Goal: Task Accomplishment & Management: Manage account settings

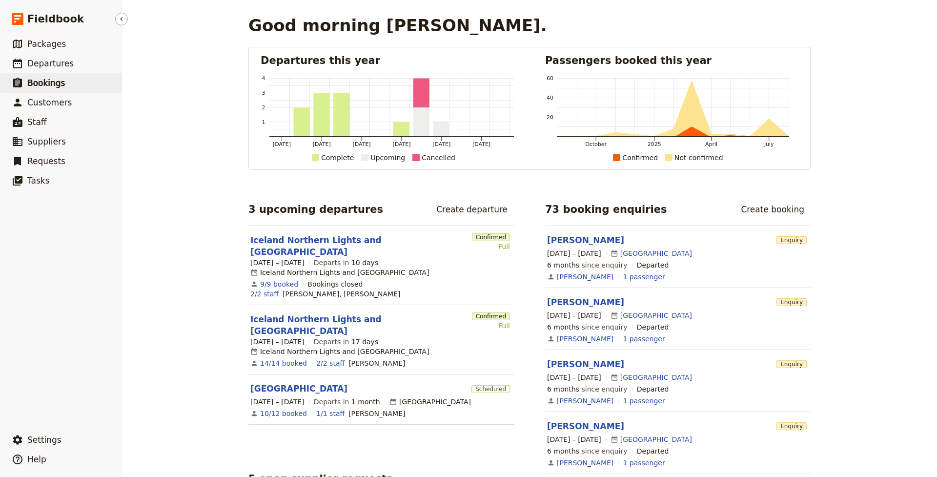
click at [52, 82] on span "Bookings" at bounding box center [46, 83] width 38 height 10
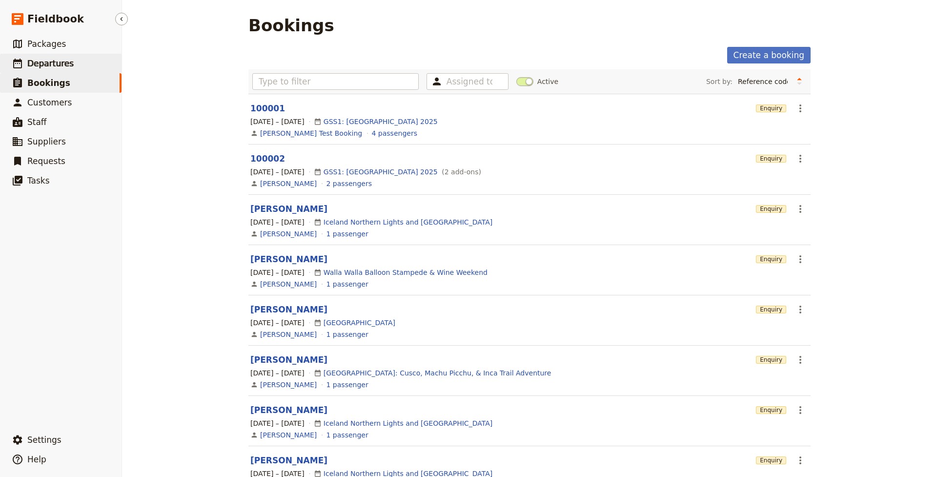
click at [58, 61] on span "Departures" at bounding box center [50, 64] width 46 height 10
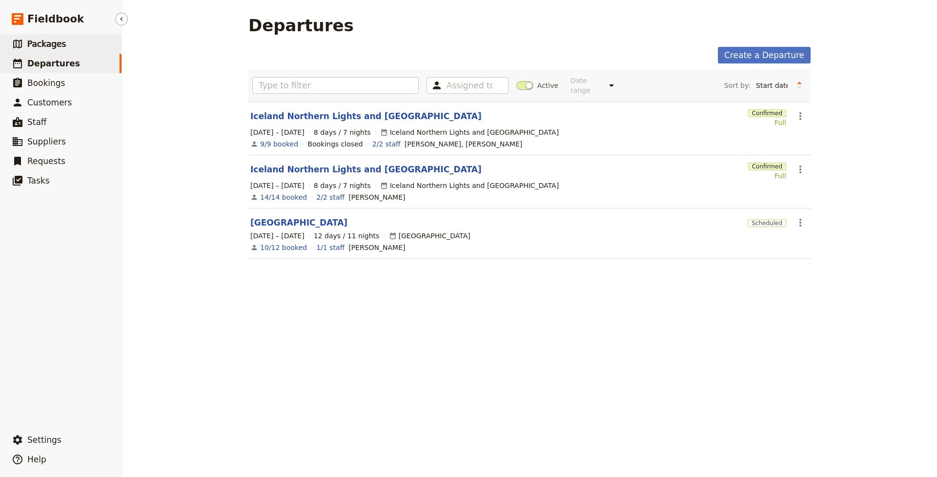
click at [55, 43] on span "Packages" at bounding box center [46, 44] width 39 height 10
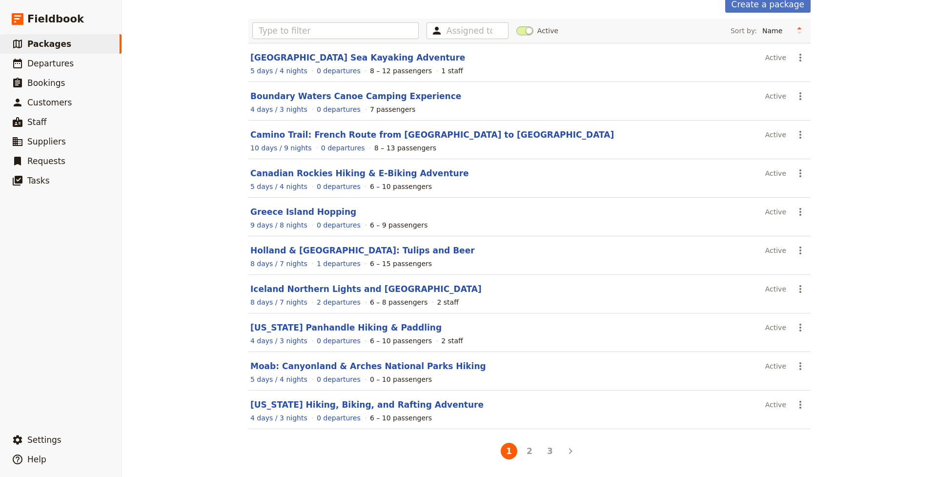
scroll to position [51, 0]
click at [358, 368] on link "Moab: Canyonland & Arches National Parks Hiking" at bounding box center [368, 366] width 236 height 10
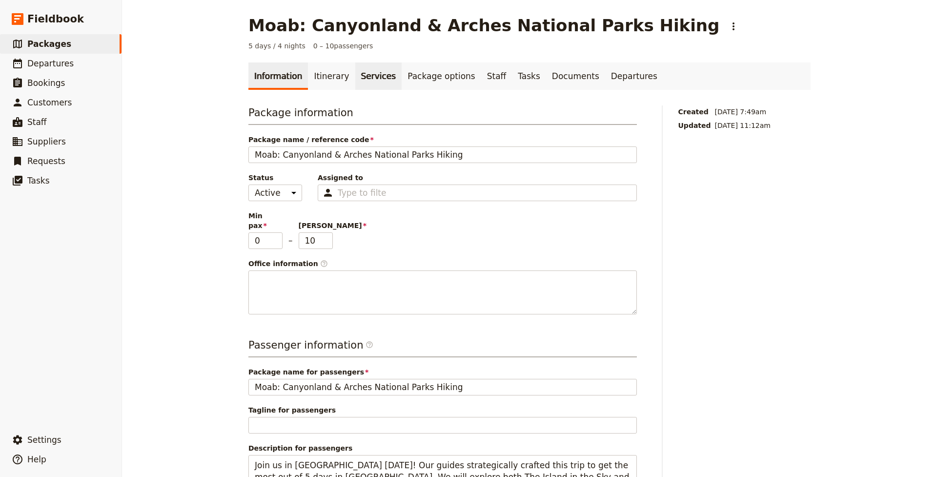
click at [377, 78] on link "Services" at bounding box center [378, 75] width 47 height 27
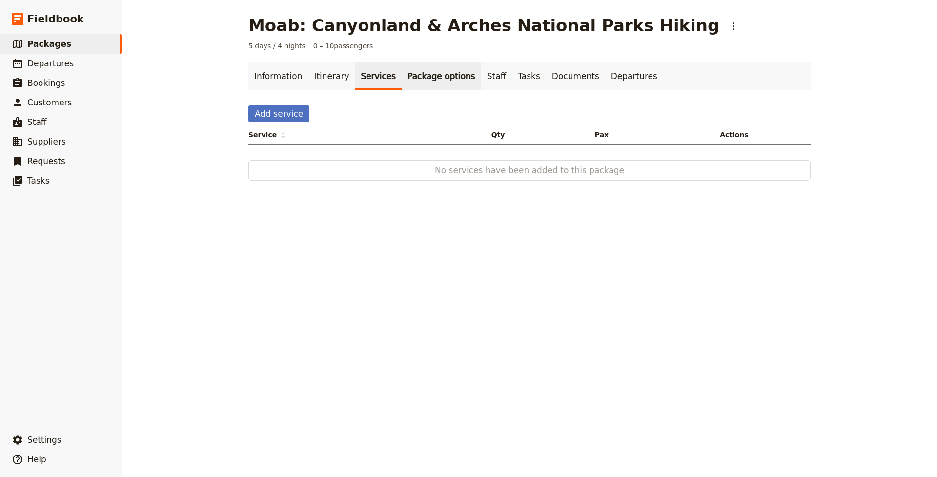
click at [422, 76] on link "Package options" at bounding box center [441, 75] width 79 height 27
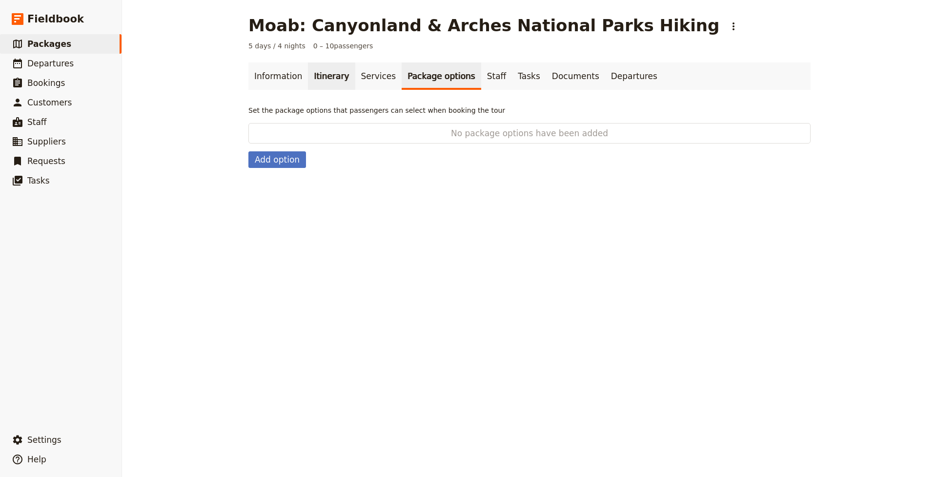
click at [336, 75] on link "Itinerary" at bounding box center [331, 75] width 47 height 27
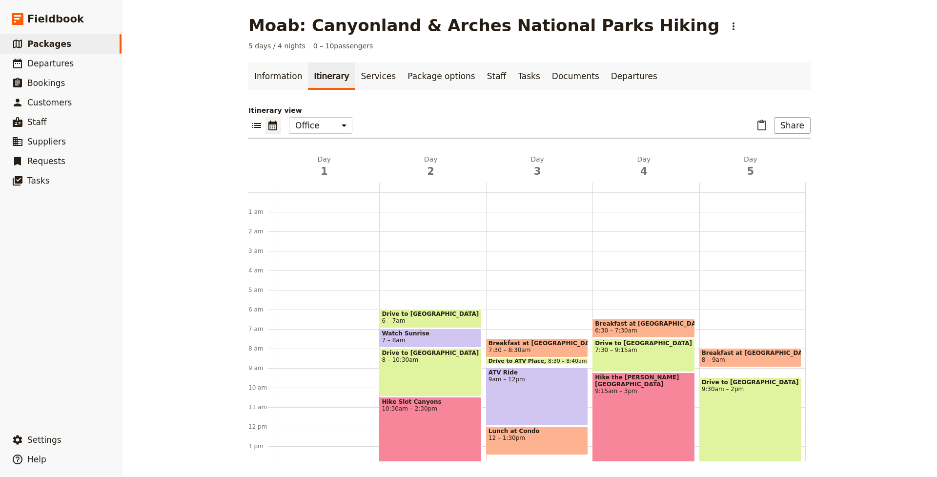
scroll to position [107, 0]
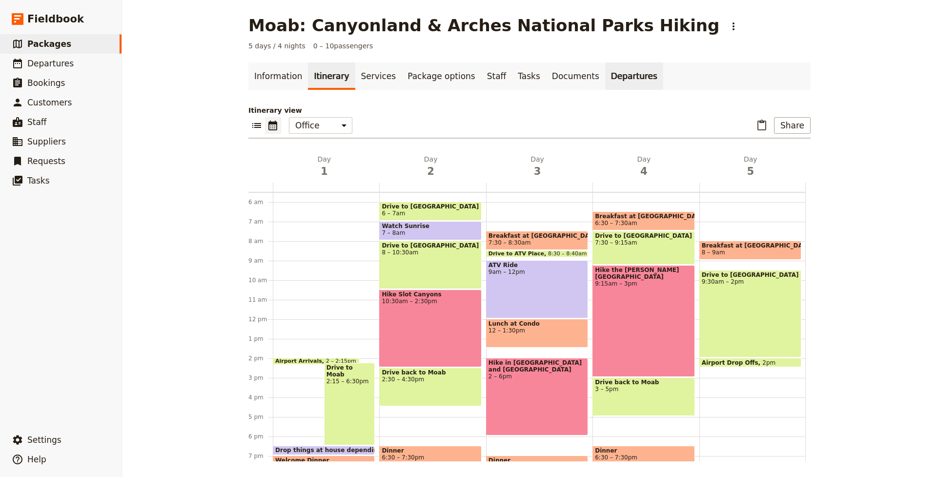
click at [605, 77] on link "Departures" at bounding box center [634, 75] width 58 height 27
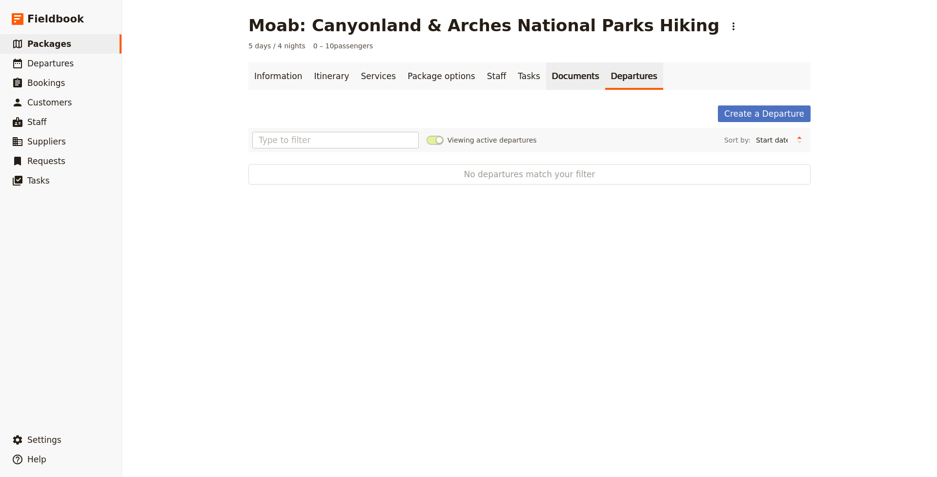
click at [557, 81] on link "Documents" at bounding box center [575, 75] width 59 height 27
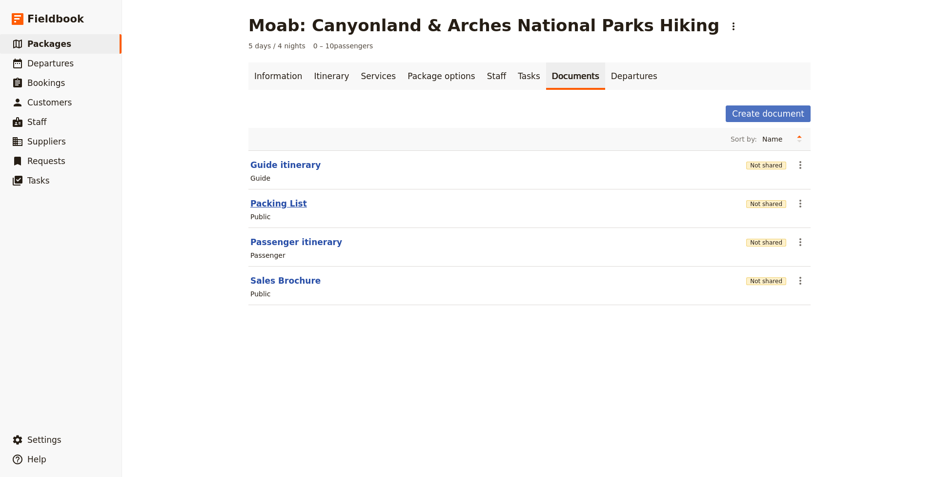
click at [289, 204] on button "Packing List" at bounding box center [278, 204] width 57 height 12
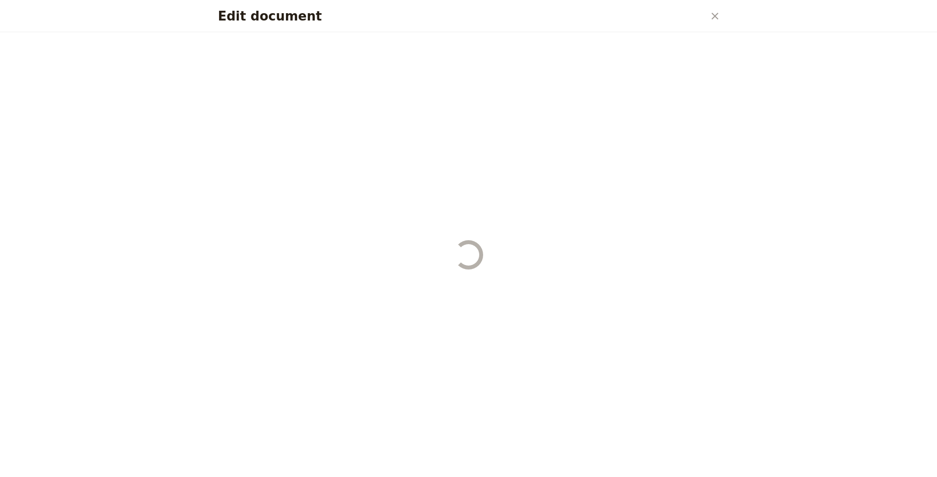
select select "RUN_SHEET"
select select "DEFAULT"
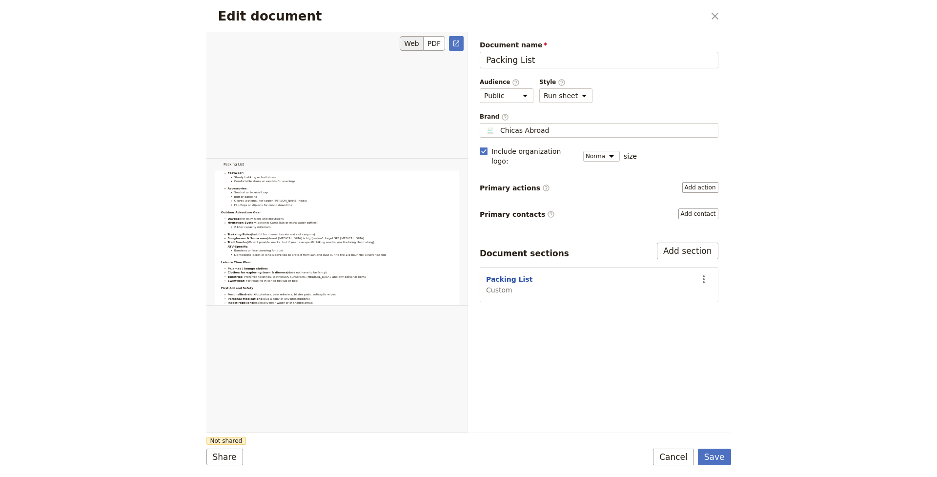
scroll to position [507, 0]
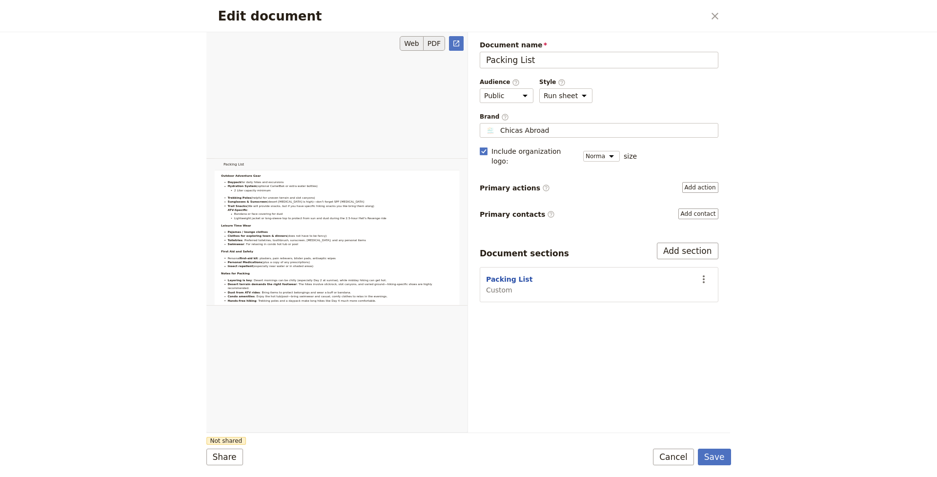
click at [436, 45] on button "PDF" at bounding box center [434, 43] width 21 height 15
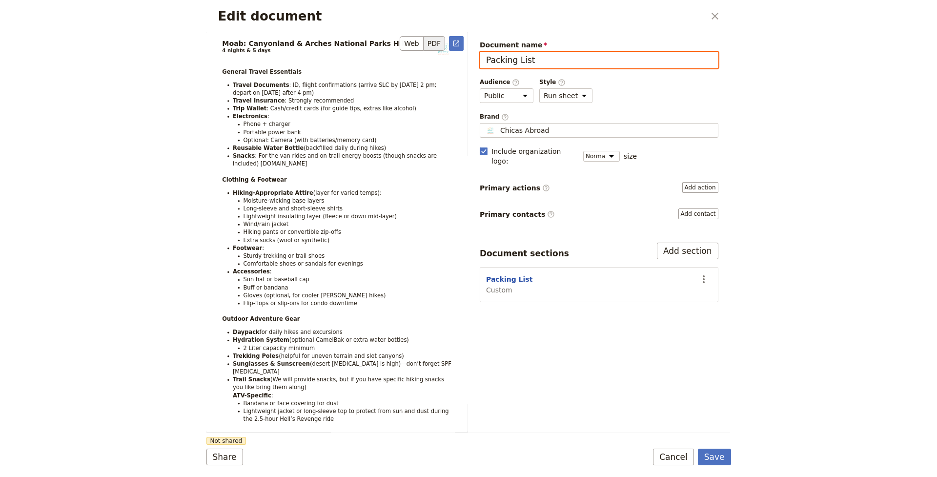
scroll to position [0, 0]
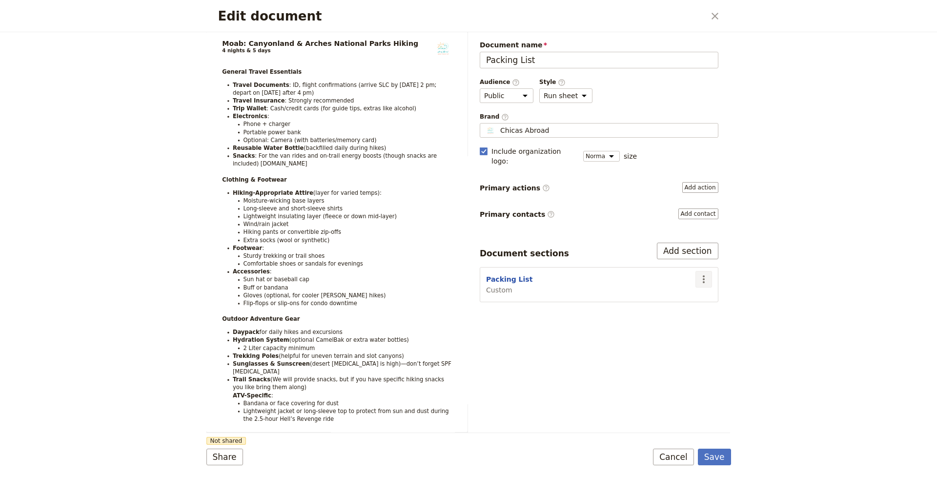
click at [705, 273] on icon "Actions" at bounding box center [704, 279] width 12 height 12
click at [674, 293] on span "Edit section" at bounding box center [665, 290] width 79 height 10
select select "CUSTOM"
select select "default"
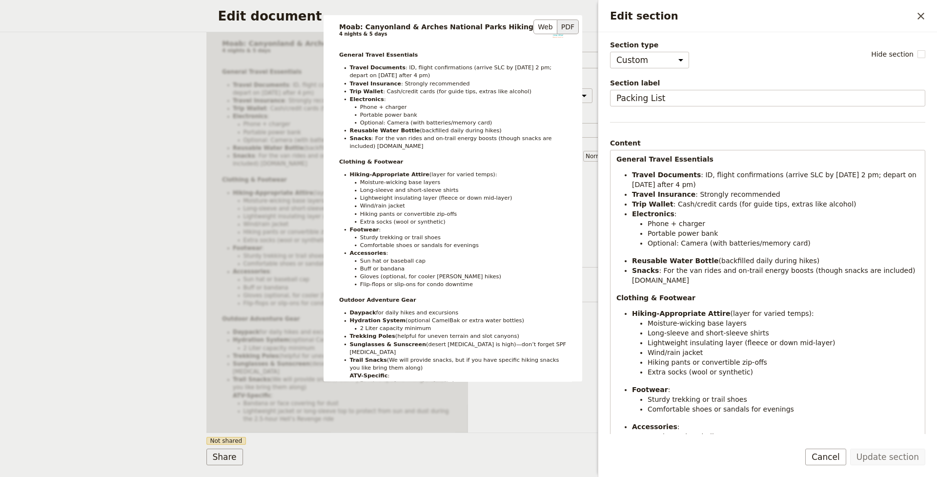
click at [444, 77] on li "Travel Documents : ID, flight confirmations (arrive SLC by [DATE] 2 pm; depart …" at bounding box center [457, 71] width 217 height 16
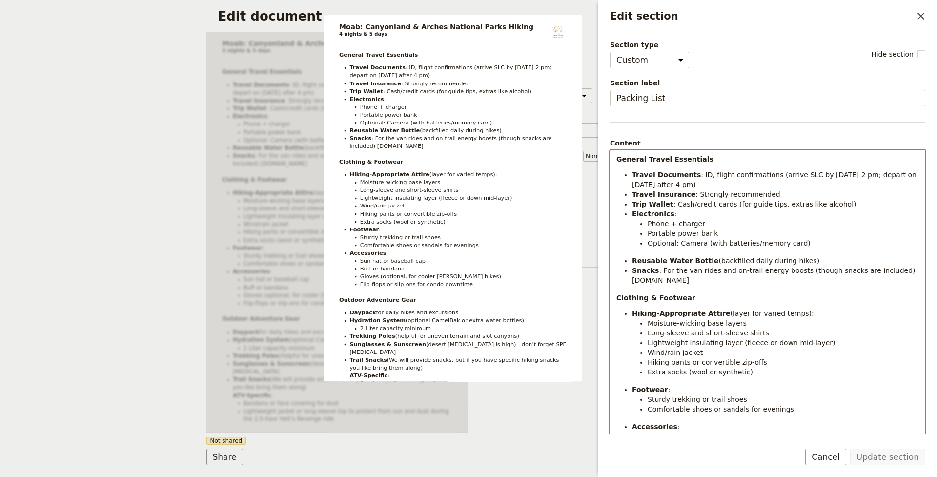
click at [777, 196] on li "Travel Insurance : Strongly recommended" at bounding box center [775, 194] width 287 height 10
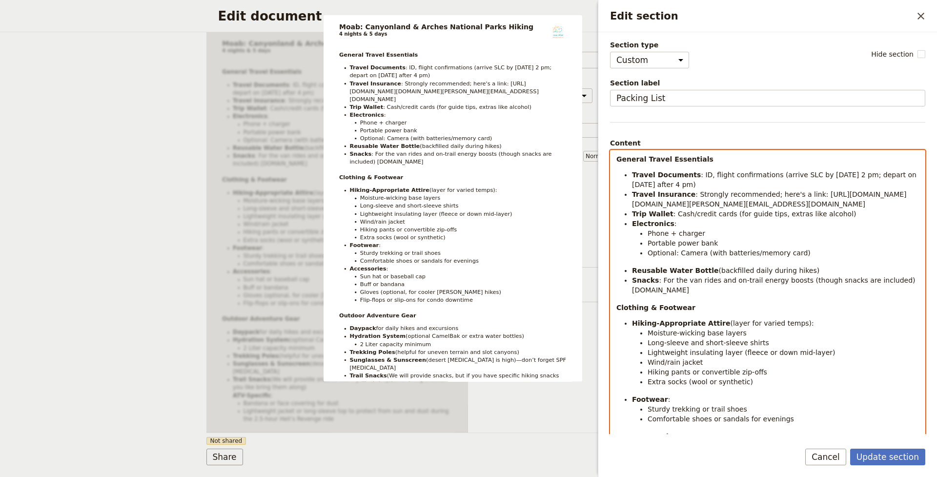
drag, startPoint x: 862, startPoint y: 212, endPoint x: 771, endPoint y: 191, distance: 94.2
click at [771, 191] on li "Travel Insurance : Strongly recommended; here's a link: [URL][DOMAIN_NAME][DOMA…" at bounding box center [775, 199] width 287 height 20
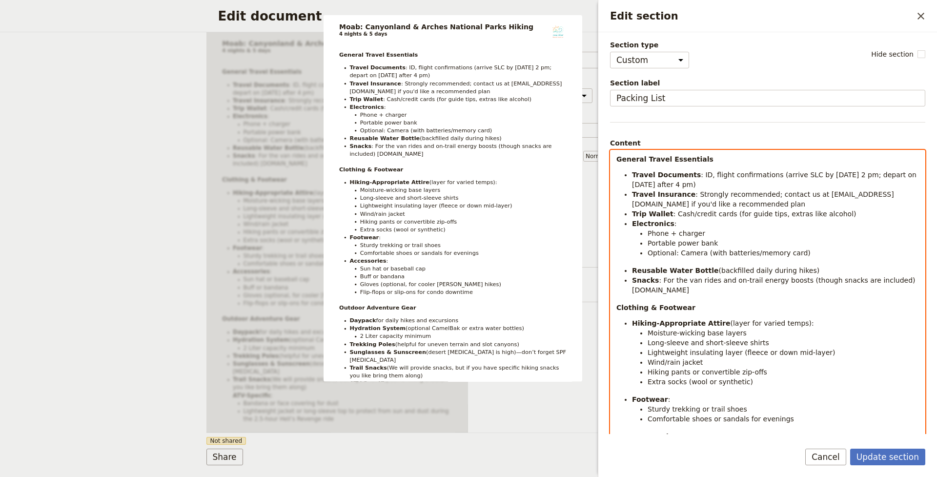
click at [726, 268] on span "(backfilled daily during hikes)" at bounding box center [769, 270] width 101 height 8
drag, startPoint x: 766, startPoint y: 270, endPoint x: 747, endPoint y: 268, distance: 19.1
click at [747, 268] on span "(filled daily during hikes)" at bounding box center [761, 270] width 84 height 8
click at [726, 269] on span "(filled daily for hikes)" at bounding box center [755, 270] width 72 height 8
click at [699, 264] on ul "Travel Documents : ID, flight confirmations (arrive SLC by [DATE] 2 pm; depart …" at bounding box center [767, 232] width 303 height 125
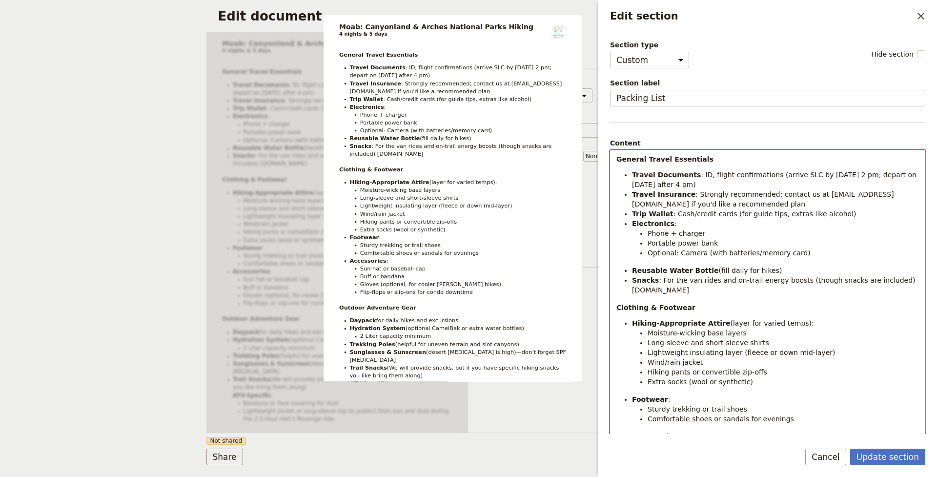
click at [692, 260] on ul "Travel Documents : ID, flight confirmations (arrive SLC by [DATE] 2 pm; depart …" at bounding box center [767, 232] width 303 height 125
click at [719, 271] on span "(fill daily for hikes)" at bounding box center [750, 270] width 63 height 8
click at [810, 264] on ul "Travel Documents : ID, flight confirmations (arrive SLC by [DATE] 2 pm; depart …" at bounding box center [767, 232] width 303 height 125
click at [809, 270] on li "Reusable Water Bottle/Bladder (fill daily for hikes)" at bounding box center [775, 270] width 287 height 10
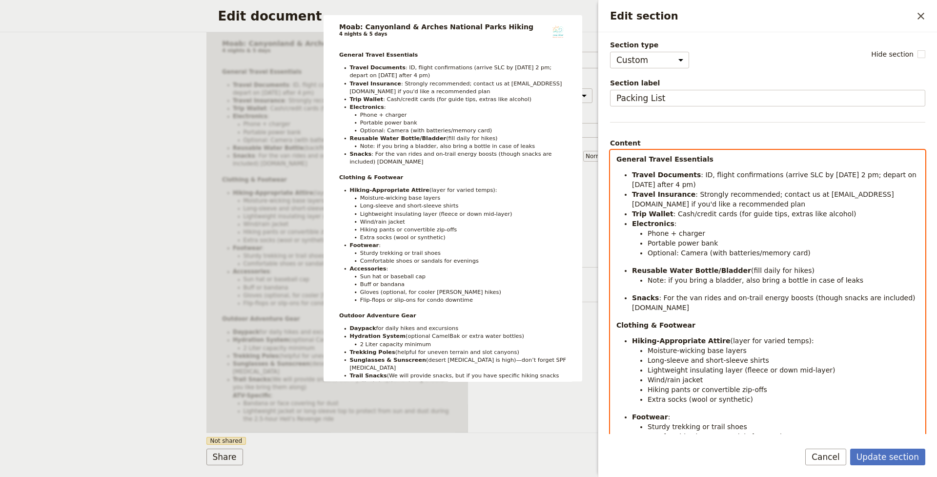
click at [796, 290] on ul "Travel Documents : ID, flight confirmations (arrive SLC by [DATE] 2 pm; depart …" at bounding box center [767, 241] width 303 height 142
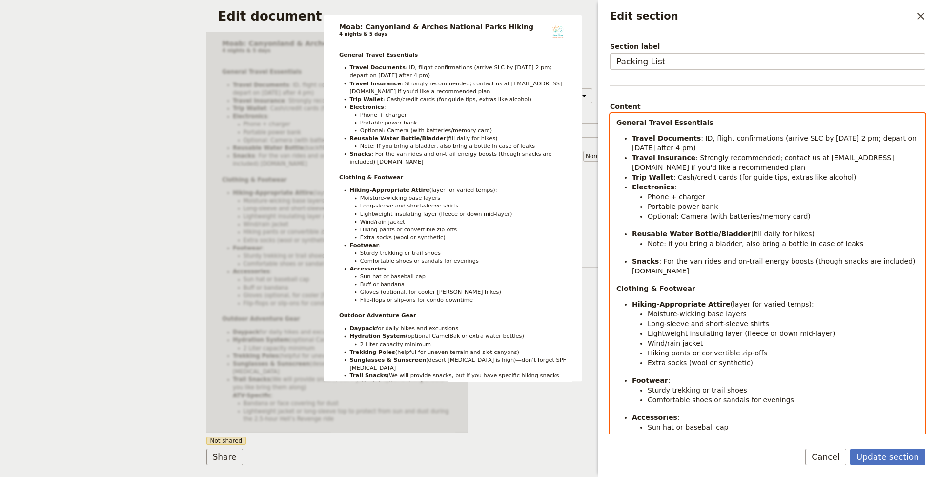
scroll to position [39, 0]
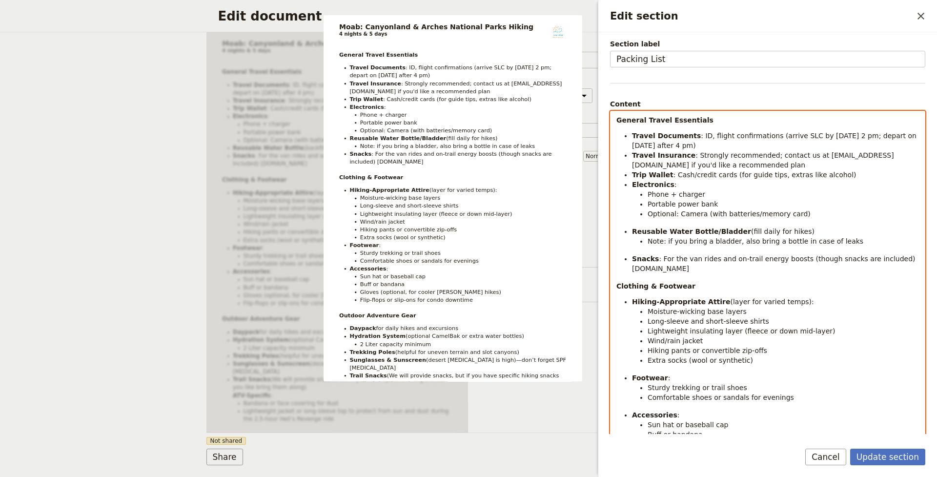
drag, startPoint x: 721, startPoint y: 268, endPoint x: 630, endPoint y: 270, distance: 91.3
click at [630, 270] on ul "Travel Documents : ID, flight confirmations (arrive SLC by [DATE] 2 pm; depart …" at bounding box center [767, 202] width 303 height 142
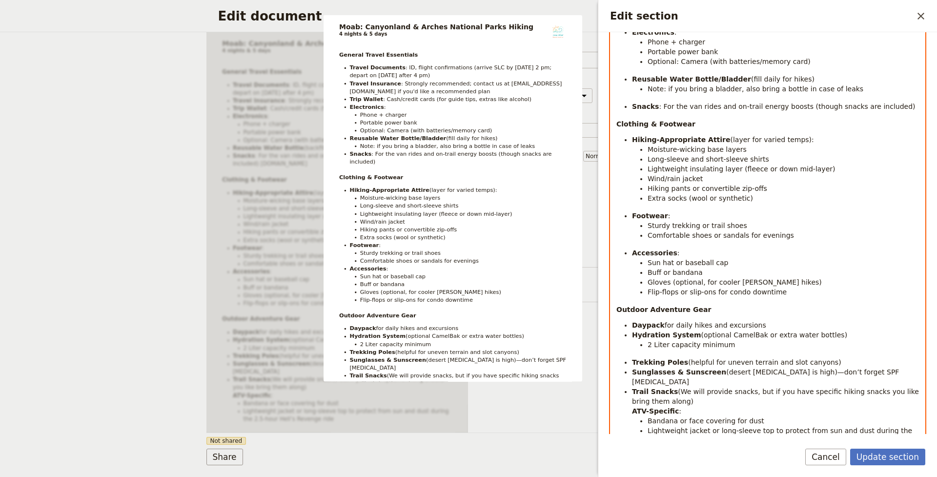
scroll to position [197, 0]
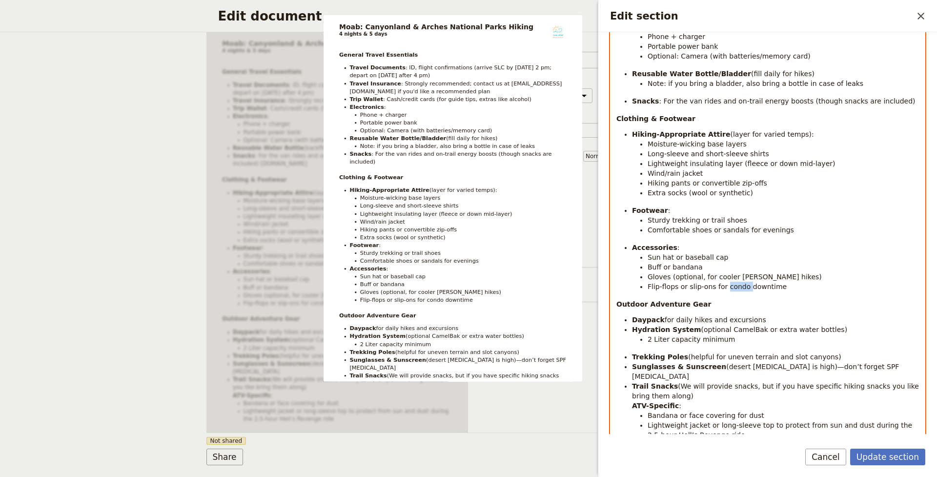
drag, startPoint x: 746, startPoint y: 288, endPoint x: 725, endPoint y: 287, distance: 21.5
click at [725, 287] on span "Flip-flops or slip-ons for condo downtime" at bounding box center [717, 287] width 139 height 8
click at [744, 288] on span "Flip-flops or slip-ons for condo downtime" at bounding box center [717, 287] width 139 height 8
click at [751, 74] on span "(fill daily for hikes)" at bounding box center [782, 74] width 63 height 8
drag, startPoint x: 854, startPoint y: 82, endPoint x: 652, endPoint y: 83, distance: 202.0
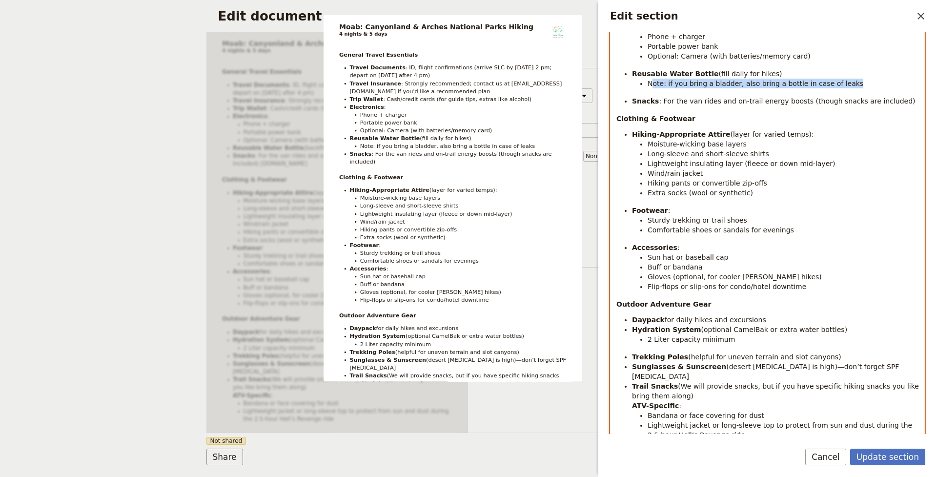
click at [652, 83] on li "Note: if you bring a bladder, also bring a bottle in case of leaks" at bounding box center [783, 84] width 271 height 10
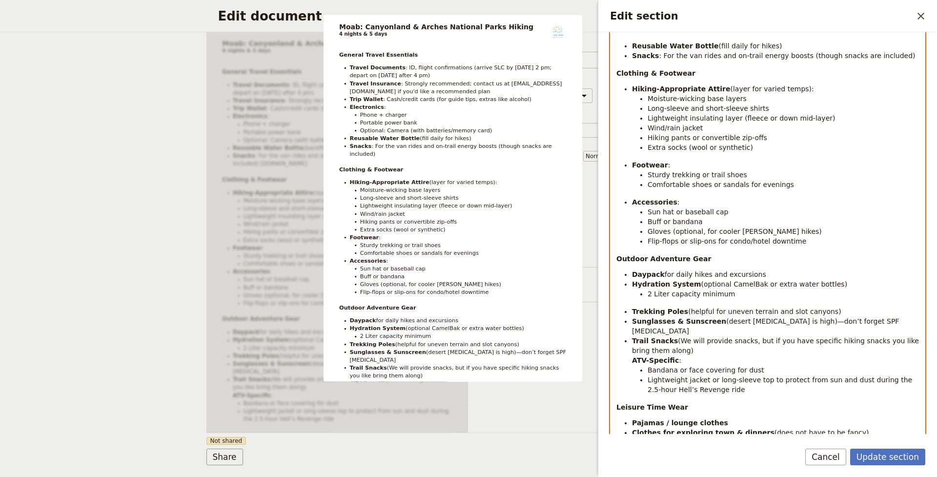
scroll to position [233, 0]
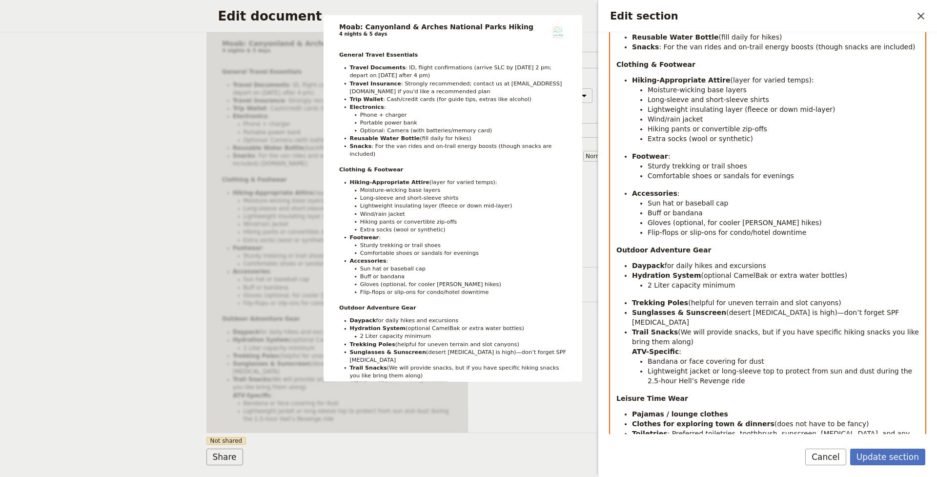
click at [754, 285] on li "2 Liter capacity minimum" at bounding box center [783, 285] width 271 height 10
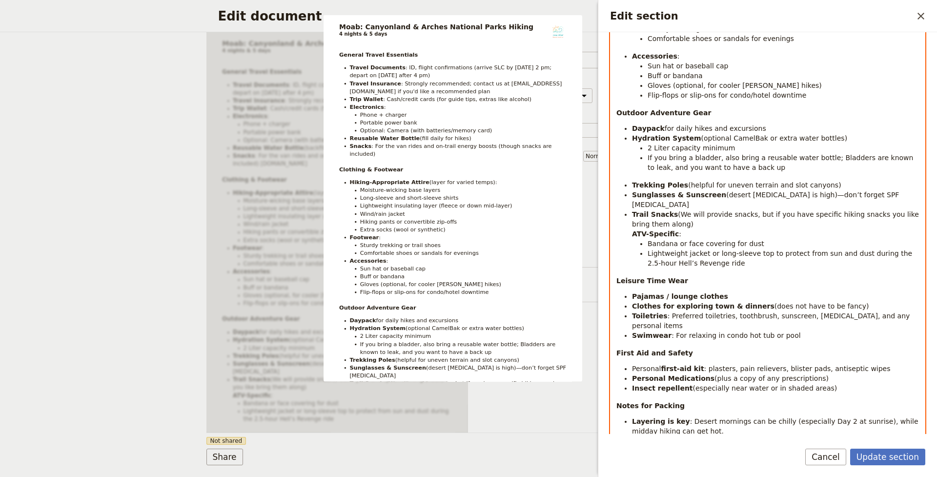
scroll to position [372, 0]
click at [736, 329] on span ": For relaxing in condo hot tub or pool" at bounding box center [735, 333] width 129 height 8
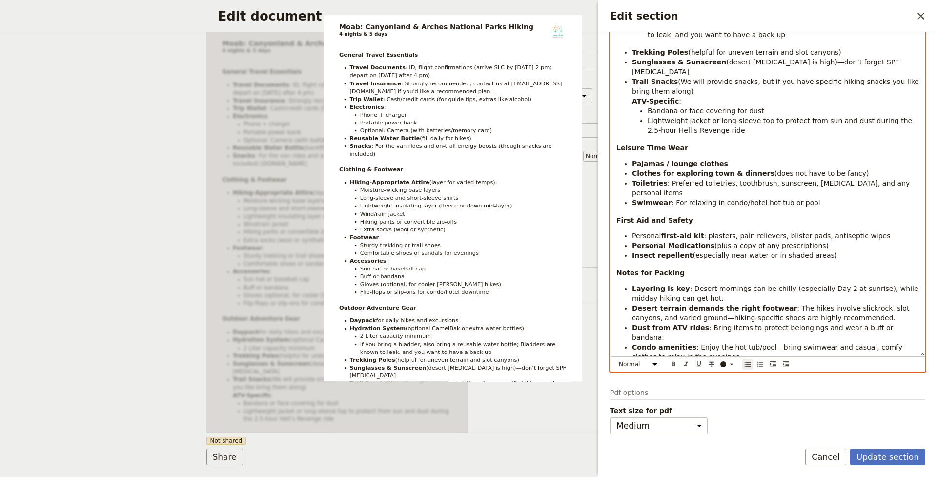
scroll to position [503, 0]
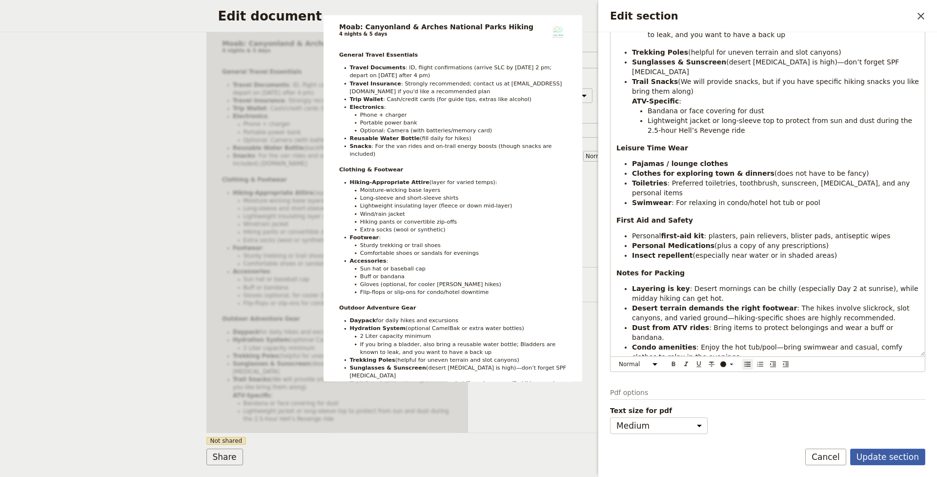
click at [894, 454] on button "Update section" at bounding box center [887, 456] width 75 height 17
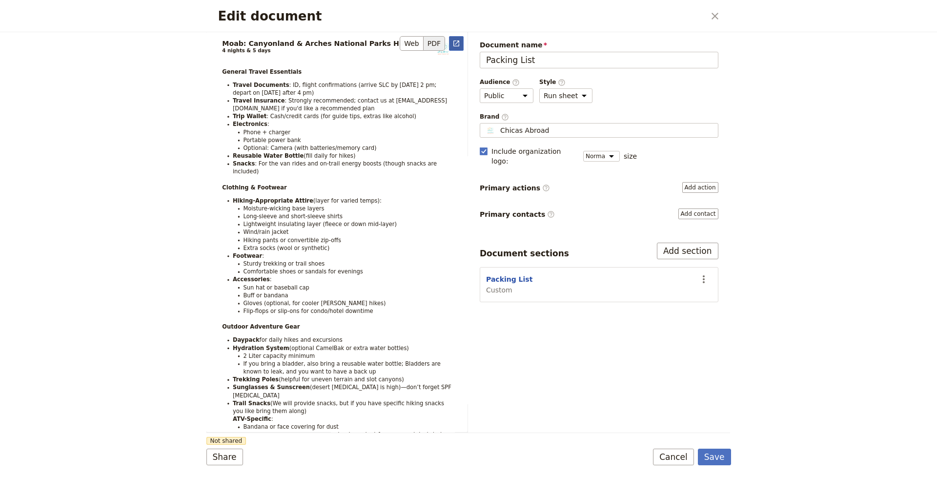
click at [456, 43] on icon "Open full preview" at bounding box center [456, 44] width 6 height 6
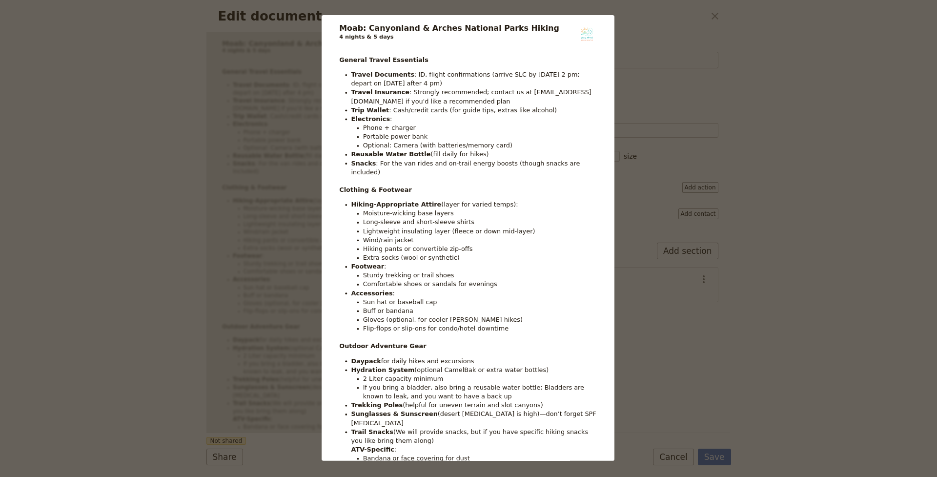
click at [678, 380] on div "Moab:​ Canyonland & Arches National Parks Hiking 4 nights & 5 days General Trav…" at bounding box center [468, 238] width 937 height 477
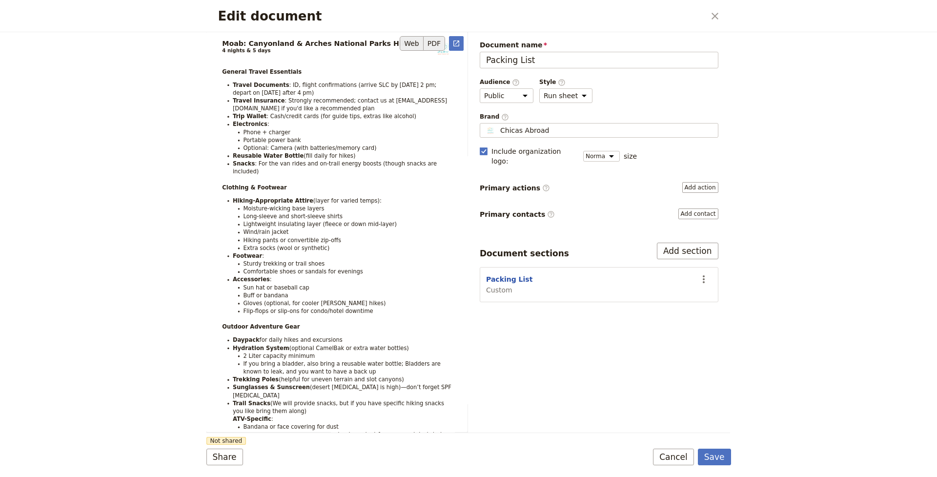
click at [411, 43] on button "Web" at bounding box center [412, 43] width 24 height 15
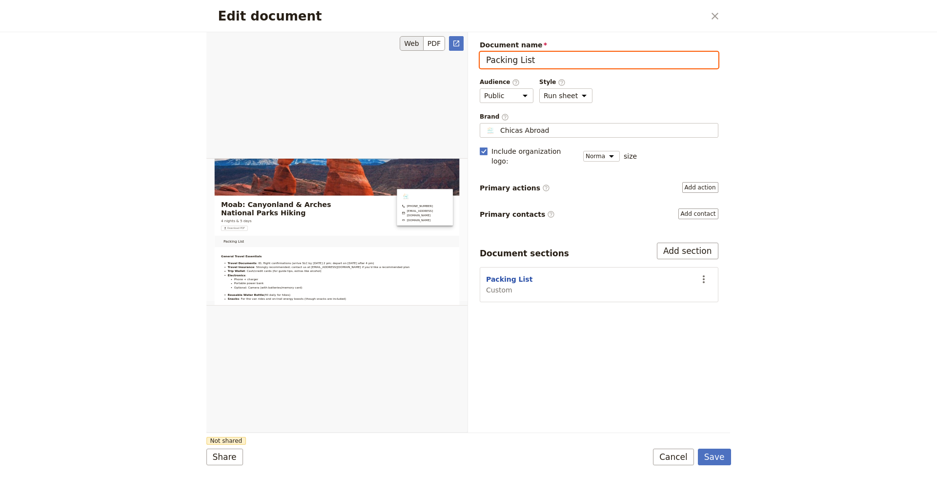
scroll to position [18, 0]
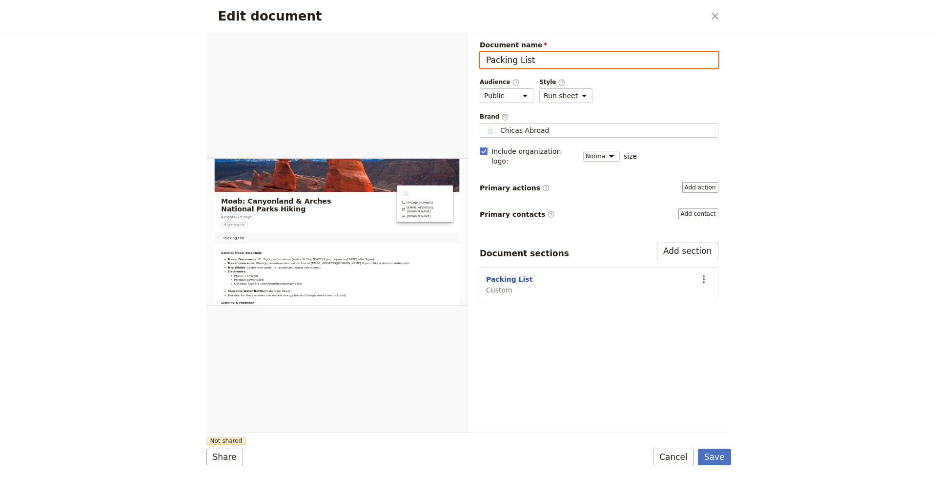
click at [487, 59] on input "Packing List" at bounding box center [599, 60] width 239 height 17
type input "Moab Packing List"
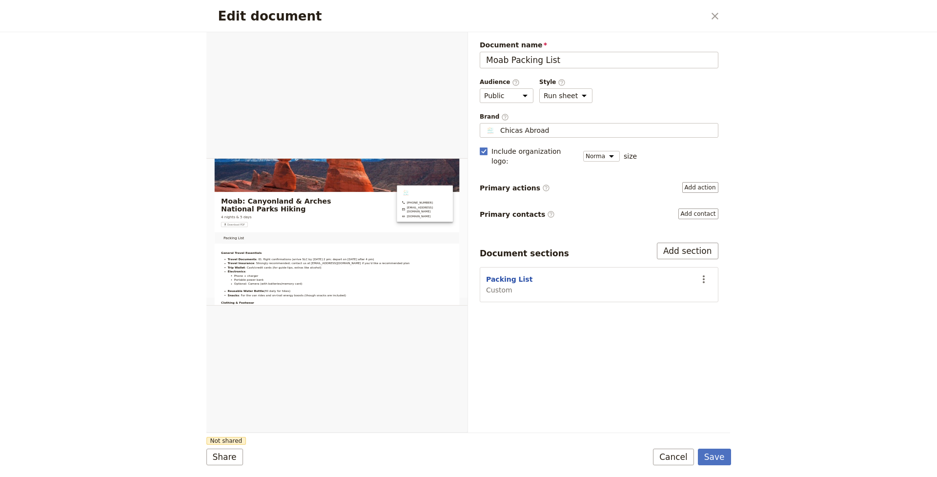
click at [589, 333] on div "Document name Moab Packing List Preview Audience ​ Public Passenger Guide Style…" at bounding box center [599, 232] width 262 height 400
click at [232, 458] on button "Share" at bounding box center [224, 456] width 37 height 17
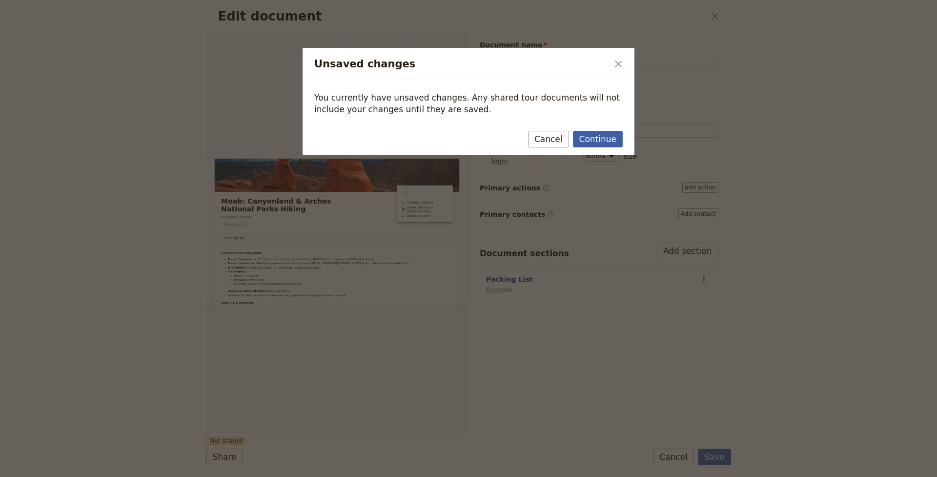
click at [605, 142] on button "Continue" at bounding box center [598, 139] width 50 height 17
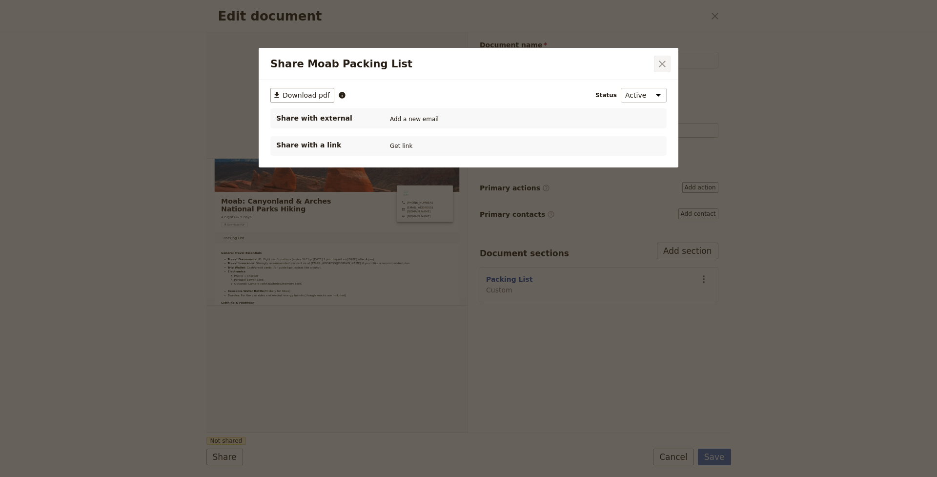
click at [662, 68] on icon "Close dialog" at bounding box center [662, 64] width 12 height 12
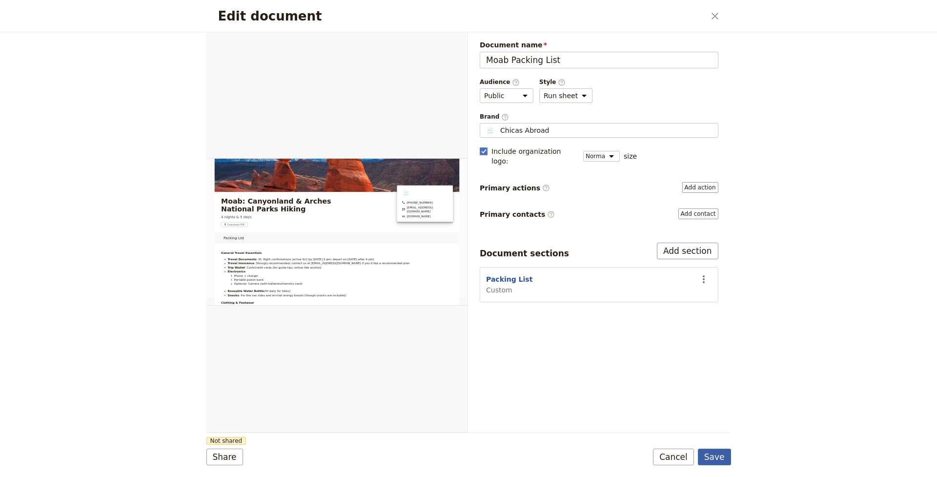
click at [719, 455] on button "Save" at bounding box center [714, 456] width 33 height 17
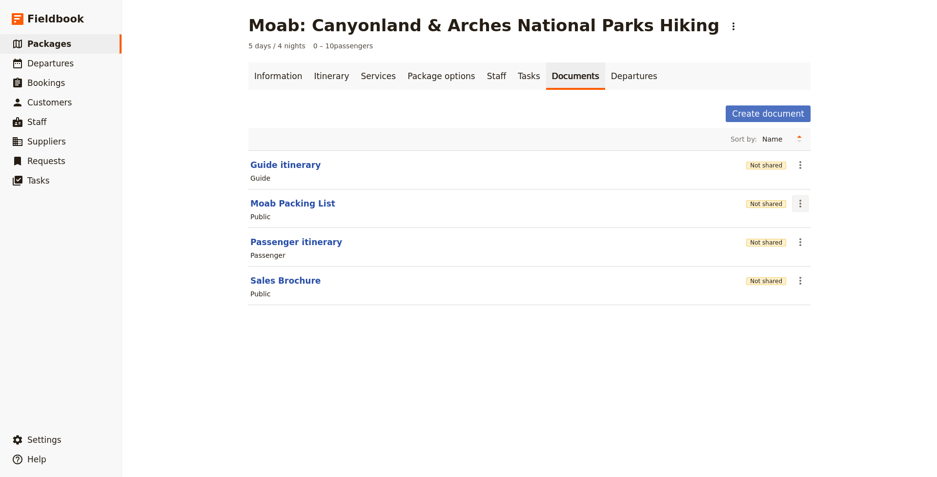
click at [802, 204] on icon "Actions" at bounding box center [800, 204] width 12 height 12
click at [816, 225] on span "Share" at bounding box center [808, 225] width 20 height 10
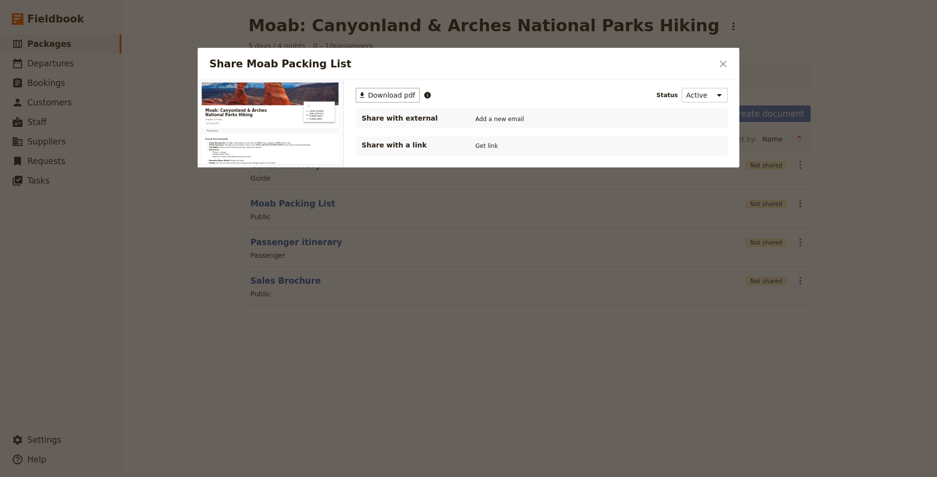
scroll to position [0, 0]
click at [407, 99] on span "Download pdf" at bounding box center [391, 95] width 47 height 10
click at [491, 143] on button "Get link" at bounding box center [486, 146] width 27 height 11
click at [725, 62] on icon "Close dialog" at bounding box center [723, 64] width 7 height 7
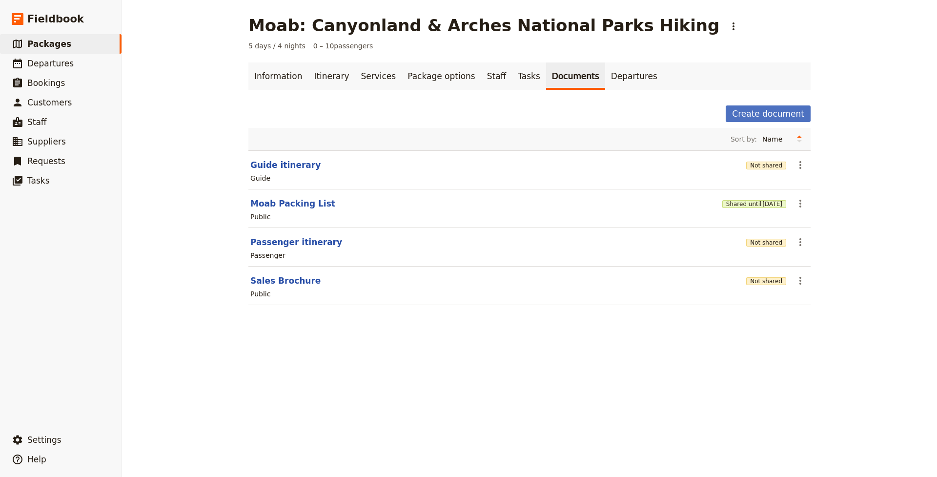
click at [879, 109] on div "Moab: Canyonland & Arches National Parks Hiking ​ 5 days / 4 nights 0 – 10 pass…" at bounding box center [529, 238] width 815 height 477
